Goal: Information Seeking & Learning: Learn about a topic

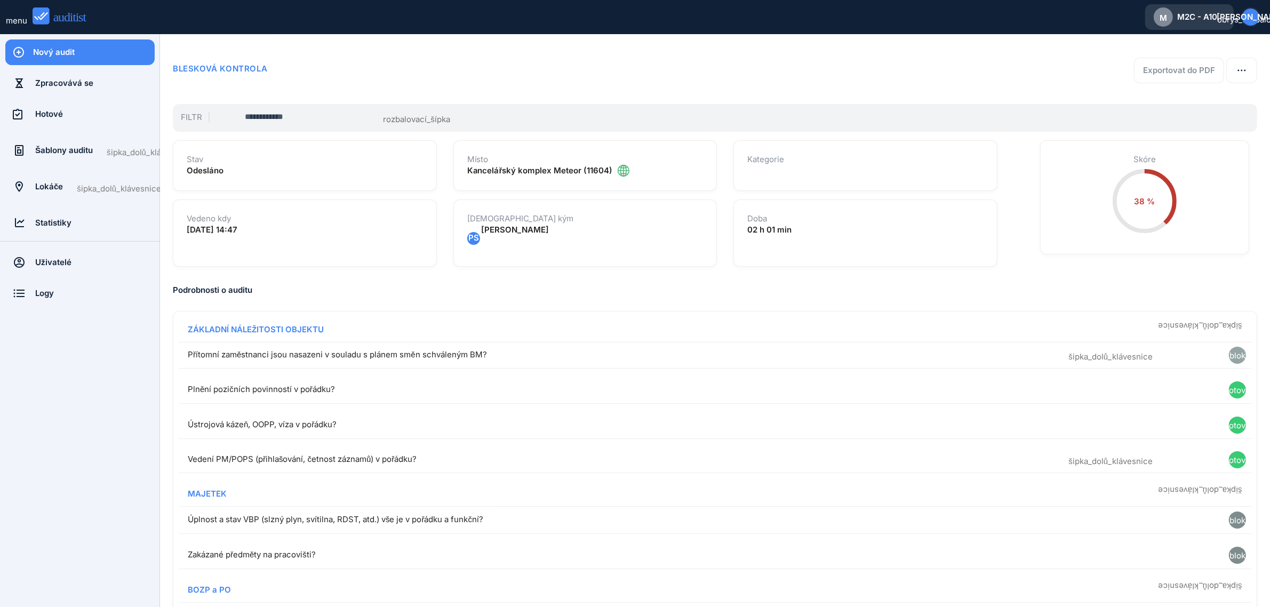
click at [1206, 19] on font "M2C - A10" at bounding box center [1197, 17] width 40 height 10
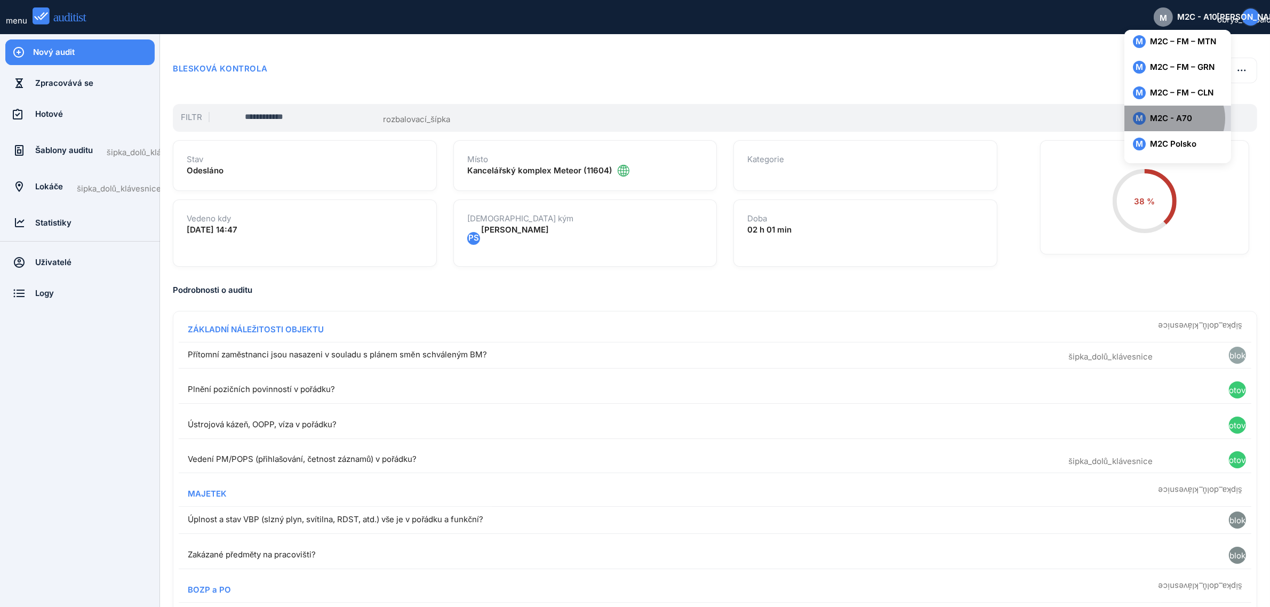
click at [1183, 115] on font "M2C - A70" at bounding box center [1171, 118] width 42 height 10
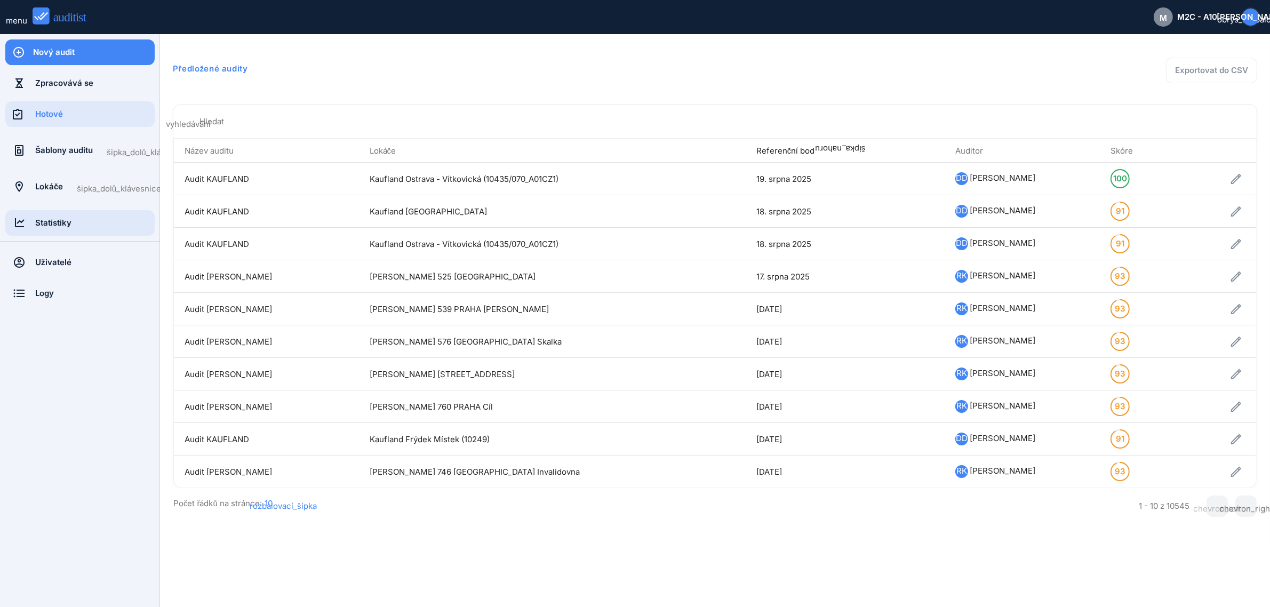
click at [72, 227] on div "Statistiky" at bounding box center [94, 223] width 119 height 12
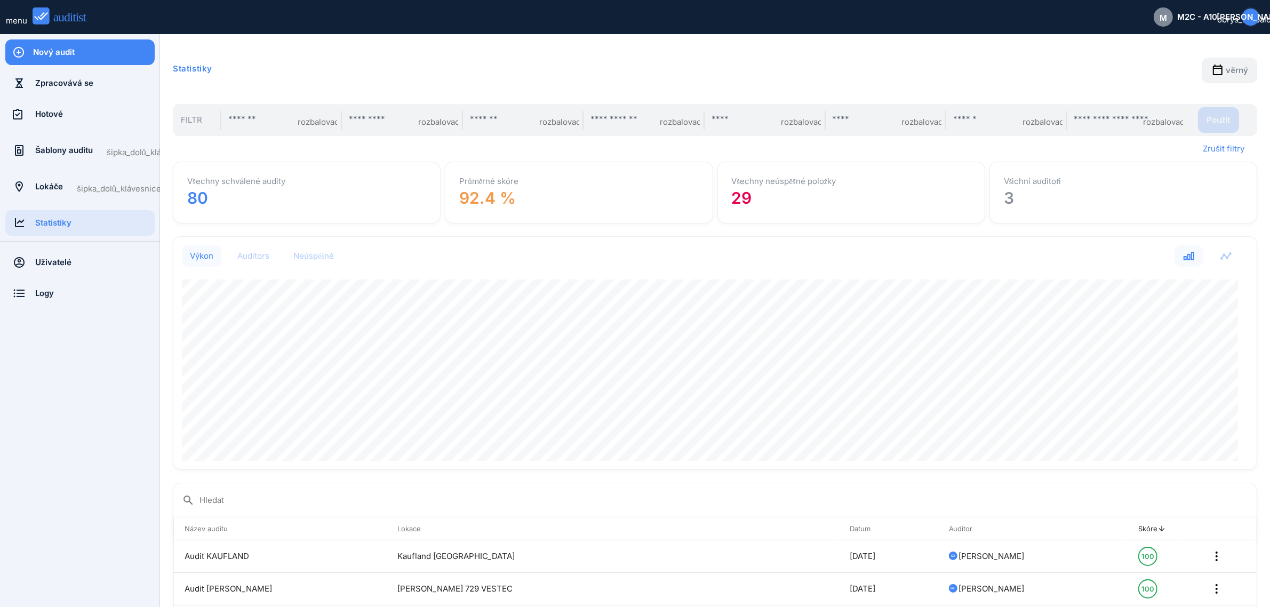
scroll to position [232, 1072]
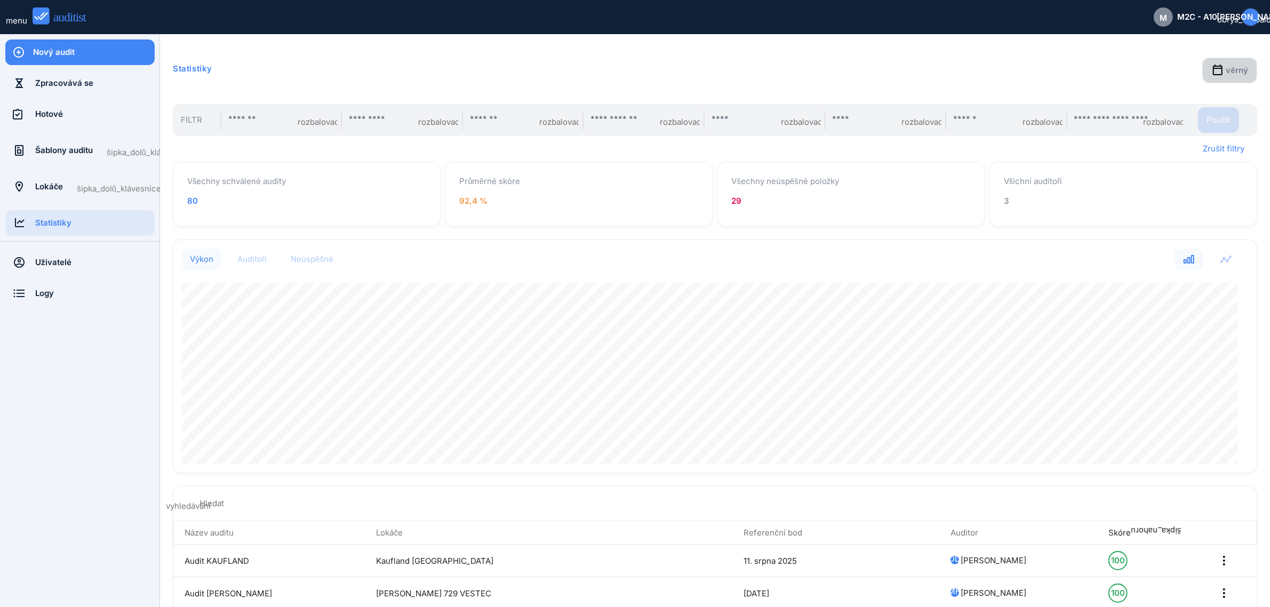
click at [1229, 70] on font "věrný" at bounding box center [1237, 70] width 22 height 10
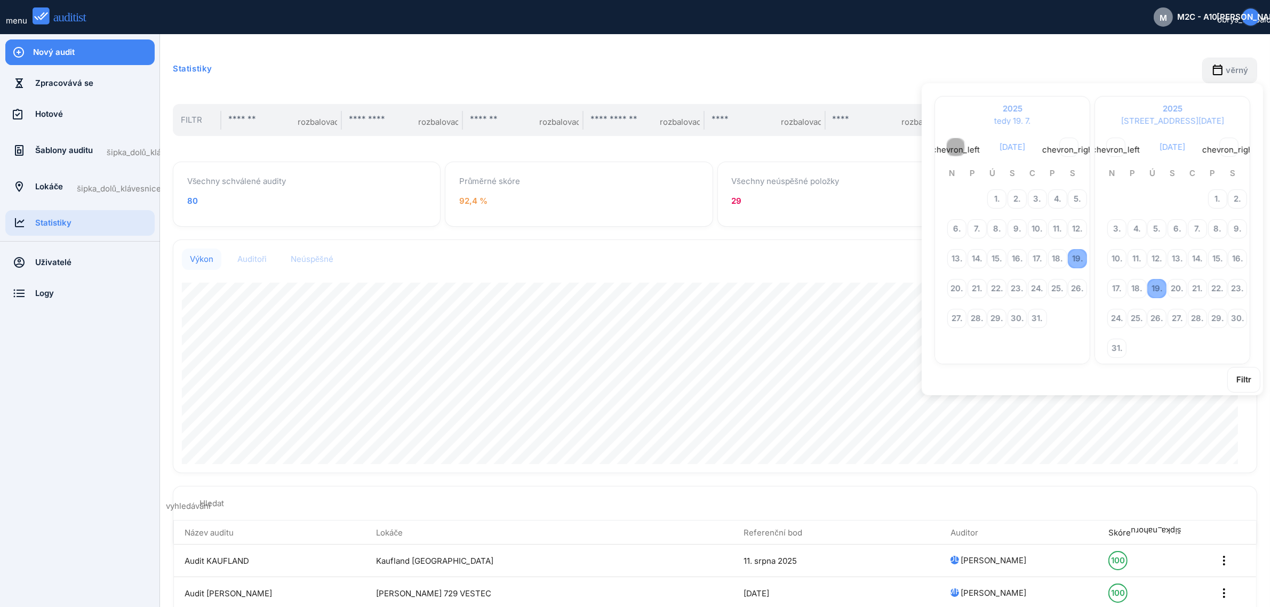
click at [942, 147] on font "chevron_left" at bounding box center [956, 150] width 48 height 10
click at [1057, 227] on font "9." at bounding box center [1057, 228] width 8 height 10
click at [1238, 258] on font "16." at bounding box center [1237, 258] width 11 height 10
click at [1241, 378] on font "Filtr" at bounding box center [1243, 379] width 15 height 10
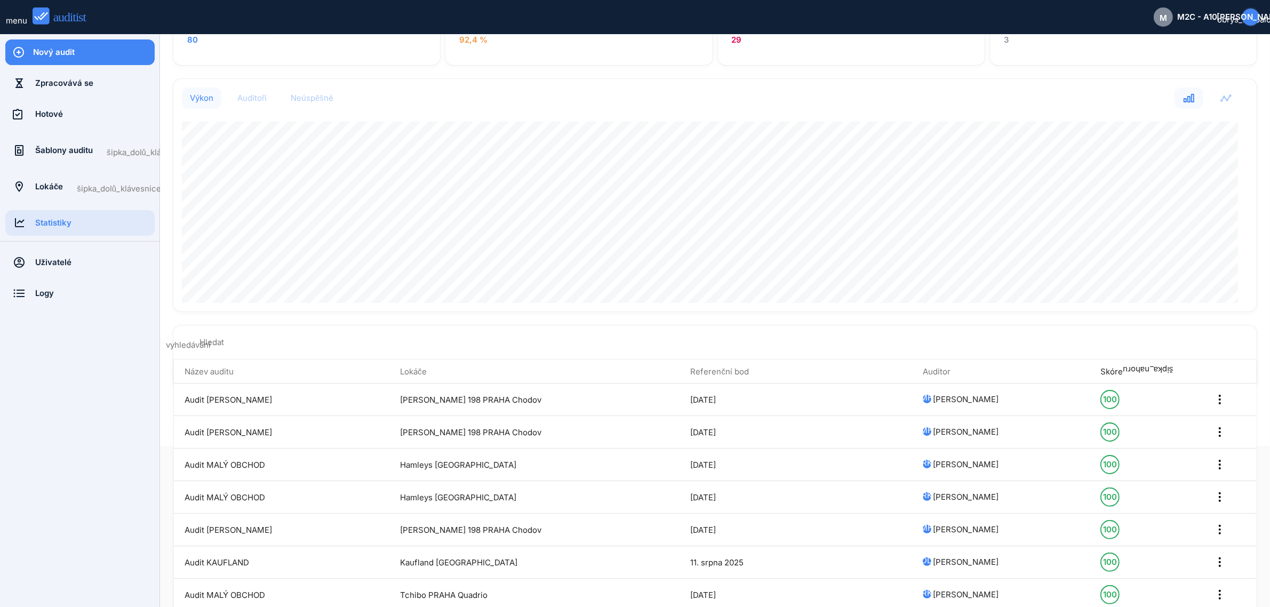
scroll to position [0, 0]
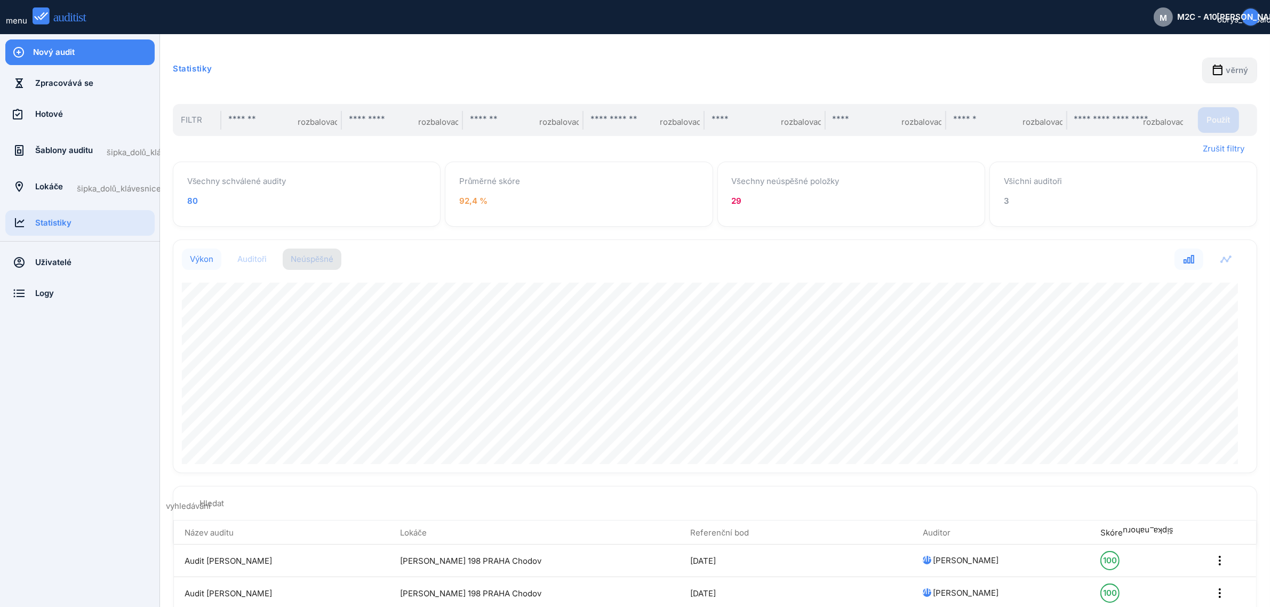
click at [323, 259] on font "Neúspěšné" at bounding box center [312, 259] width 43 height 10
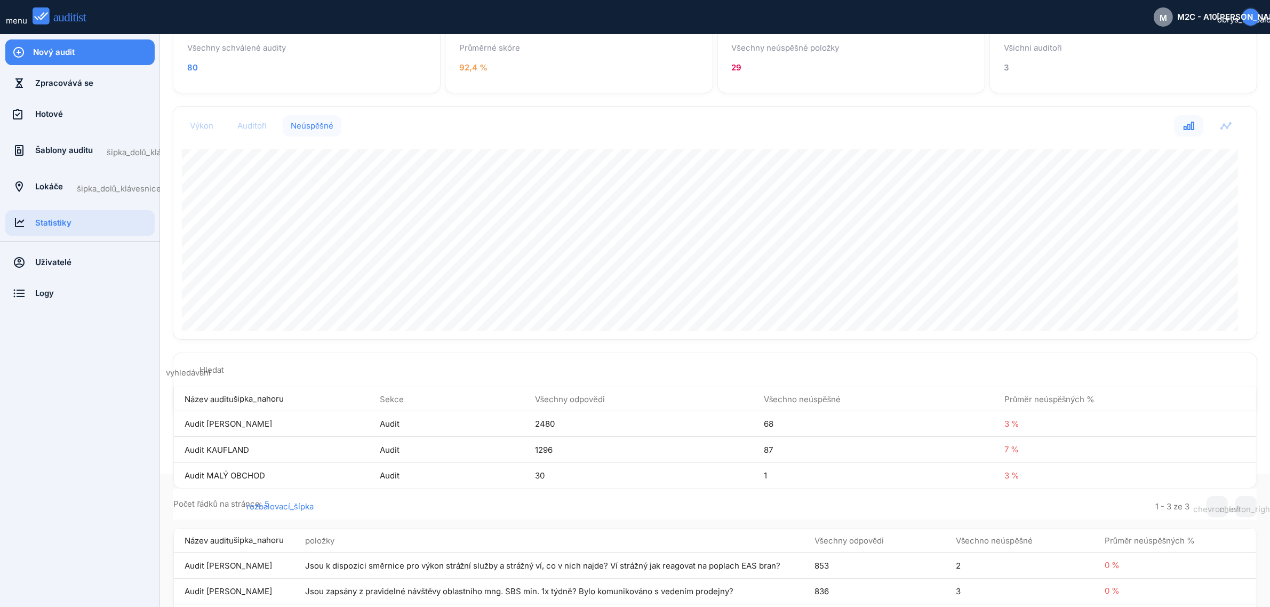
scroll to position [266, 0]
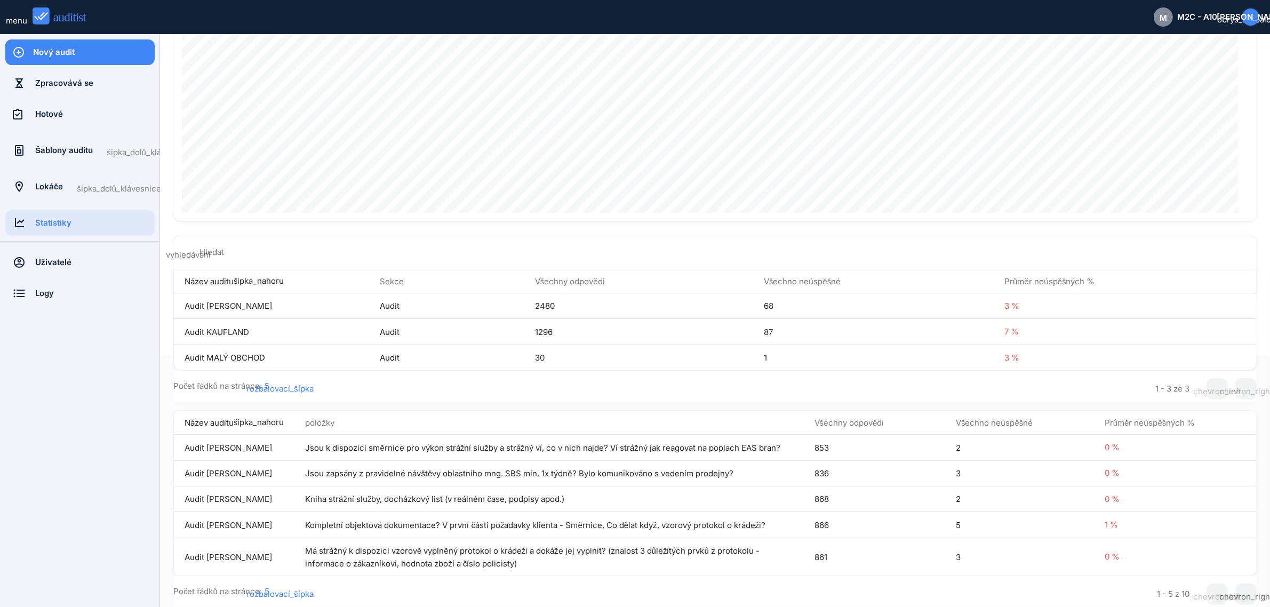
click at [300, 593] on font "rozbalovací_šípka" at bounding box center [279, 594] width 67 height 10
click at [274, 588] on div "30" at bounding box center [282, 588] width 39 height 13
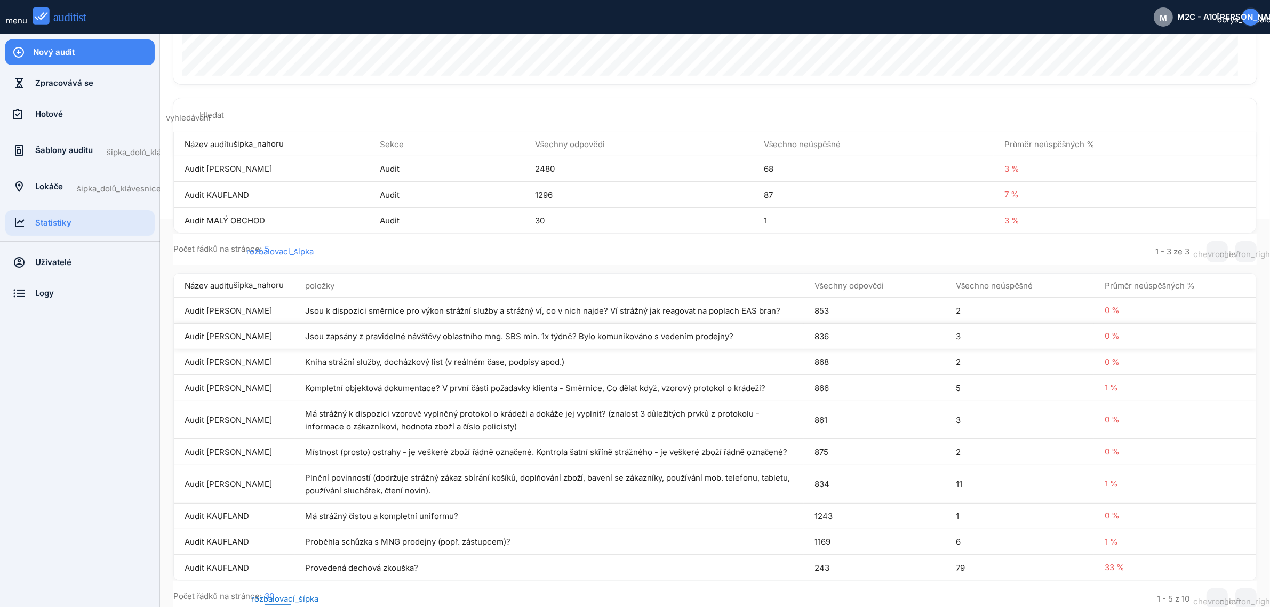
scroll to position [422, 0]
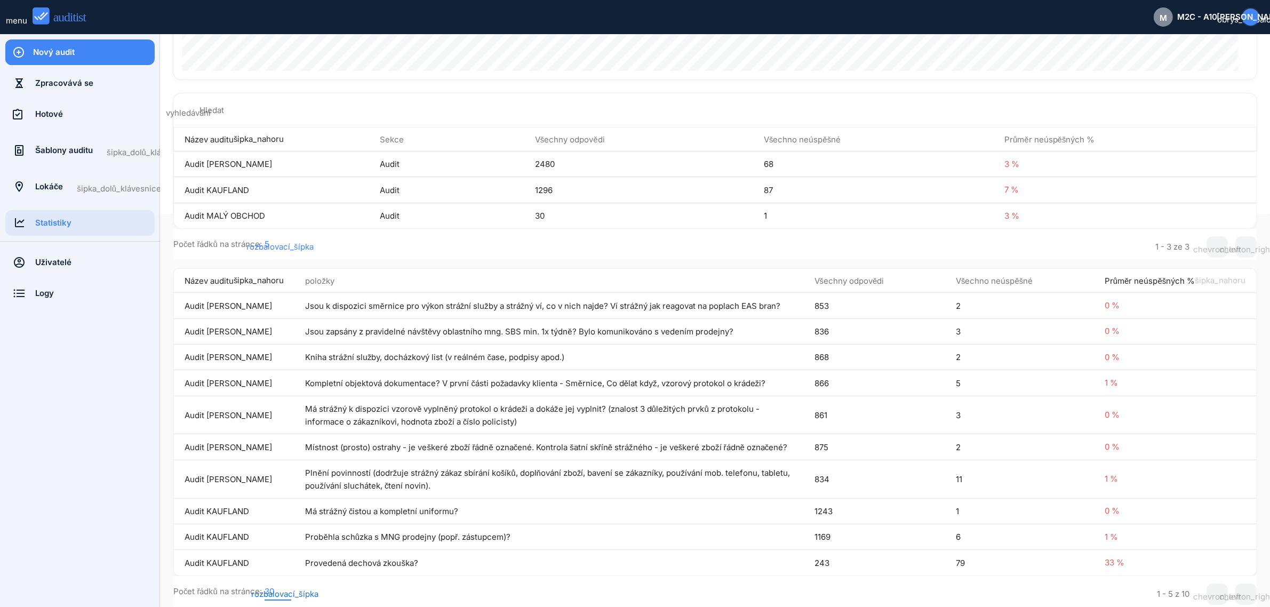
click at [1154, 276] on font "Průměr neúspěšných %" at bounding box center [1149, 281] width 91 height 10
click at [1126, 276] on font "Průměr neúspěšných %" at bounding box center [1149, 281] width 91 height 10
click at [1111, 276] on font "Průměr neúspěšných %" at bounding box center [1149, 281] width 91 height 10
click at [1195, 275] on font "šipka_nahoru" at bounding box center [1220, 280] width 51 height 10
click at [1197, 275] on font "šipka_nahoru" at bounding box center [1220, 280] width 51 height 10
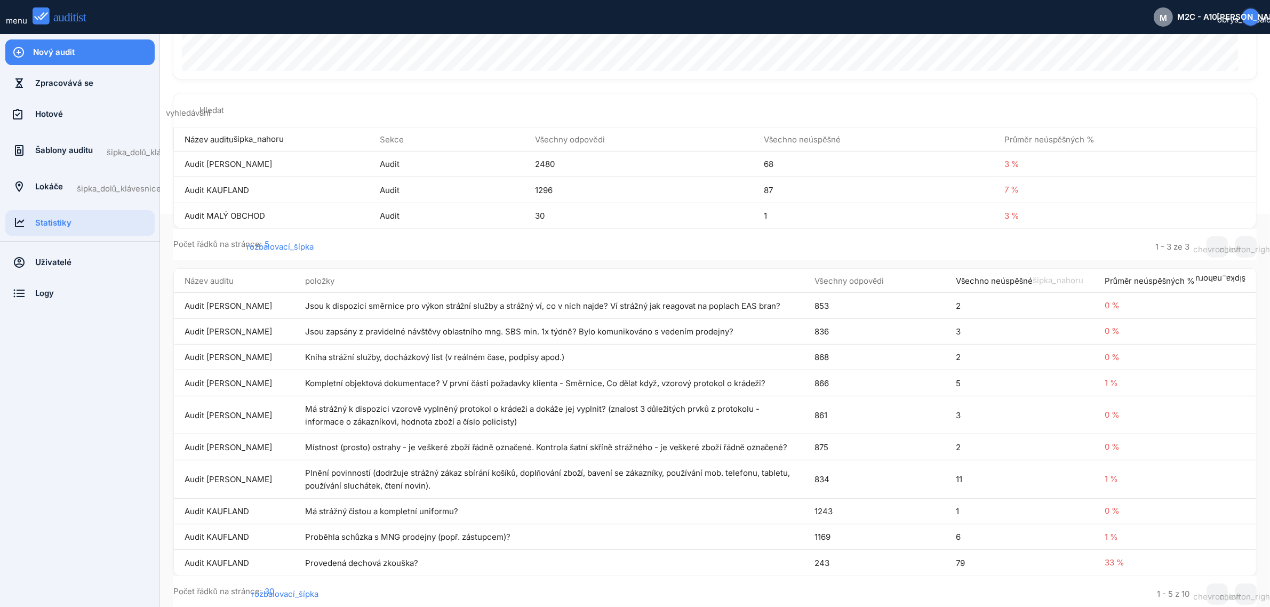
click at [1009, 276] on font "Všechno neúspěšné" at bounding box center [994, 281] width 77 height 10
click at [988, 276] on font "Všechno neúspěšné" at bounding box center [994, 281] width 77 height 10
click at [956, 276] on font "Všechno neúspěšné" at bounding box center [994, 281] width 77 height 10
click at [433, 565] on td "Provedená dechová zkouška?" at bounding box center [549, 563] width 509 height 26
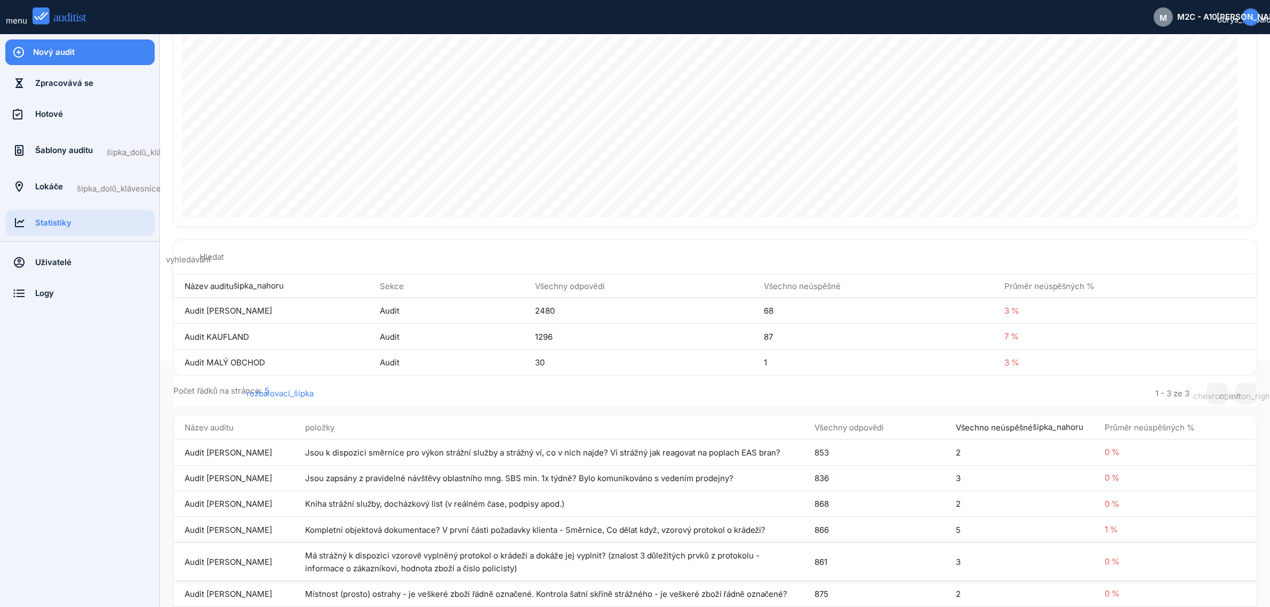
scroll to position [155, 0]
